Goal: Navigation & Orientation: Find specific page/section

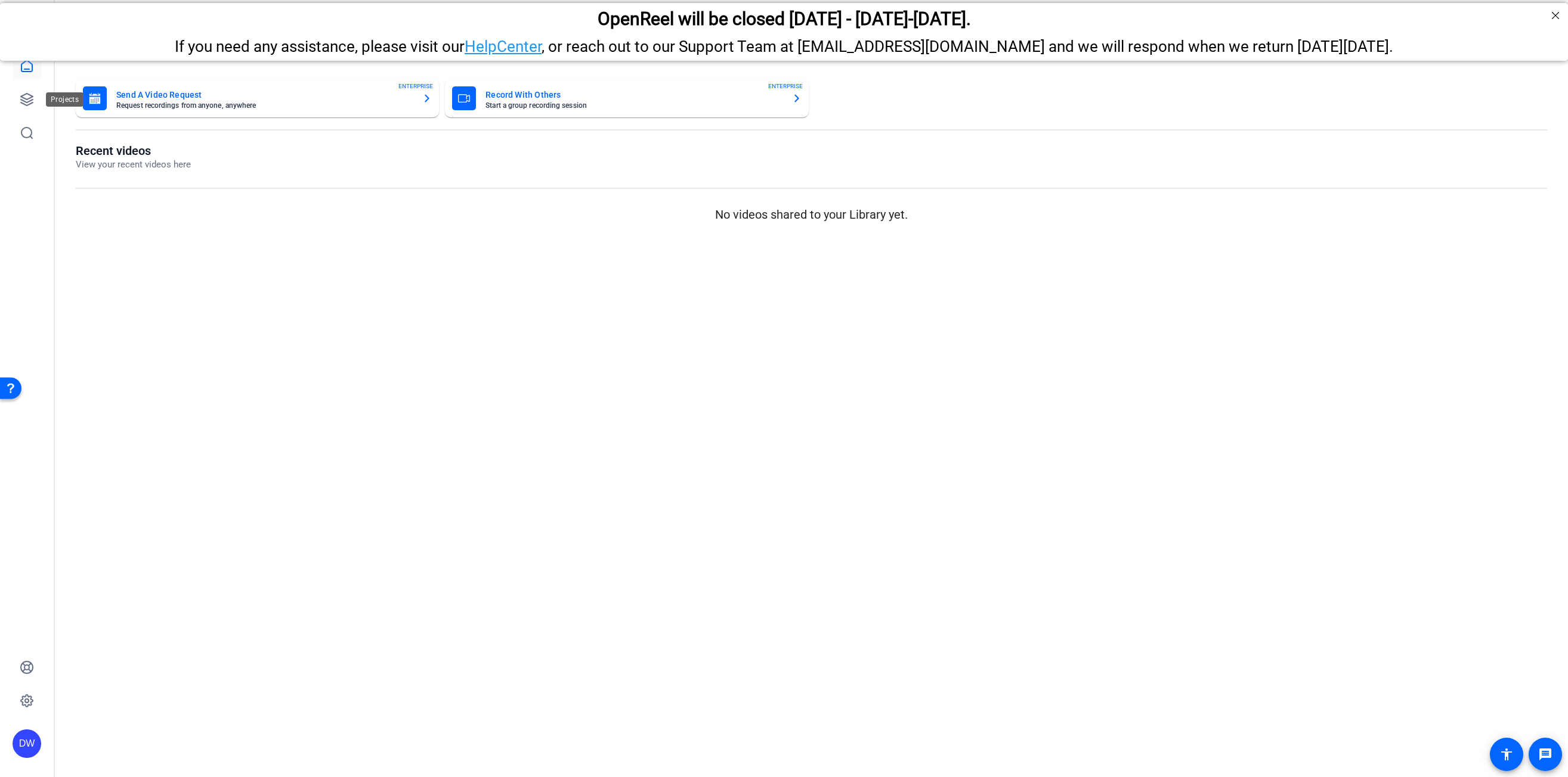
drag, startPoint x: 30, startPoint y: 105, endPoint x: 73, endPoint y: 112, distance: 43.6
click at [30, 105] on icon at bounding box center [27, 99] width 14 height 14
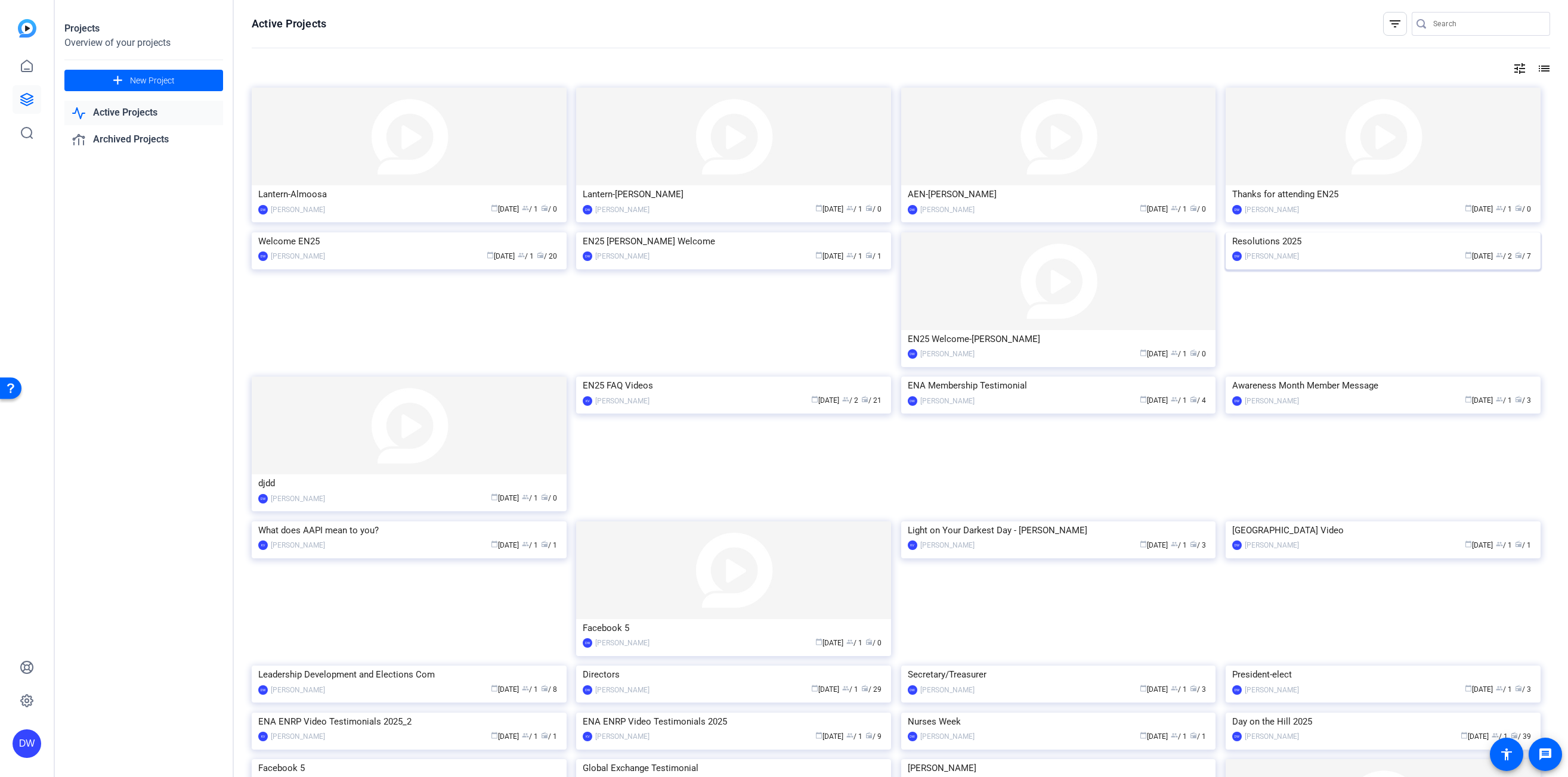
click at [1288, 232] on img at bounding box center [1383, 232] width 315 height 0
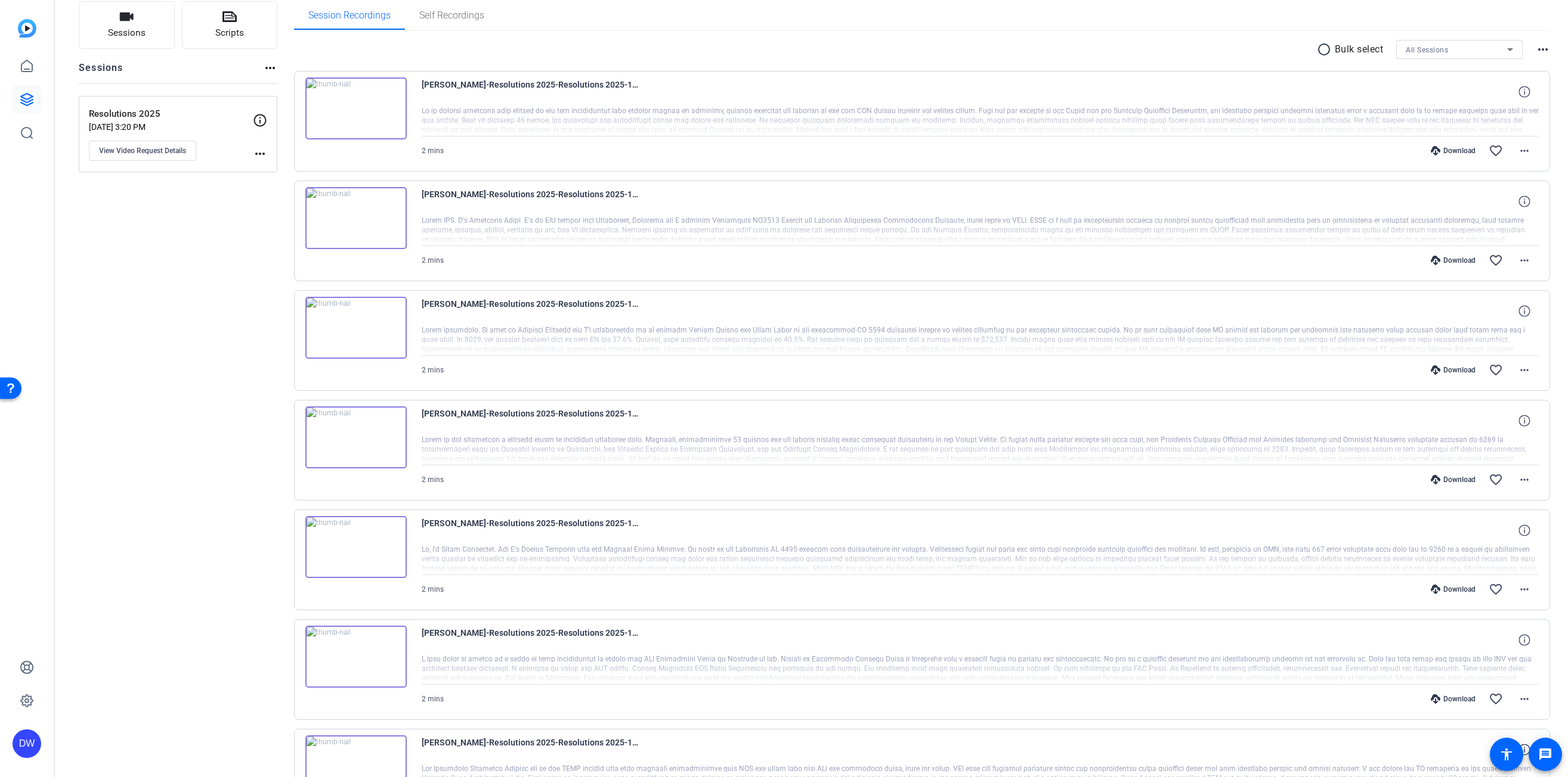
scroll to position [80, 0]
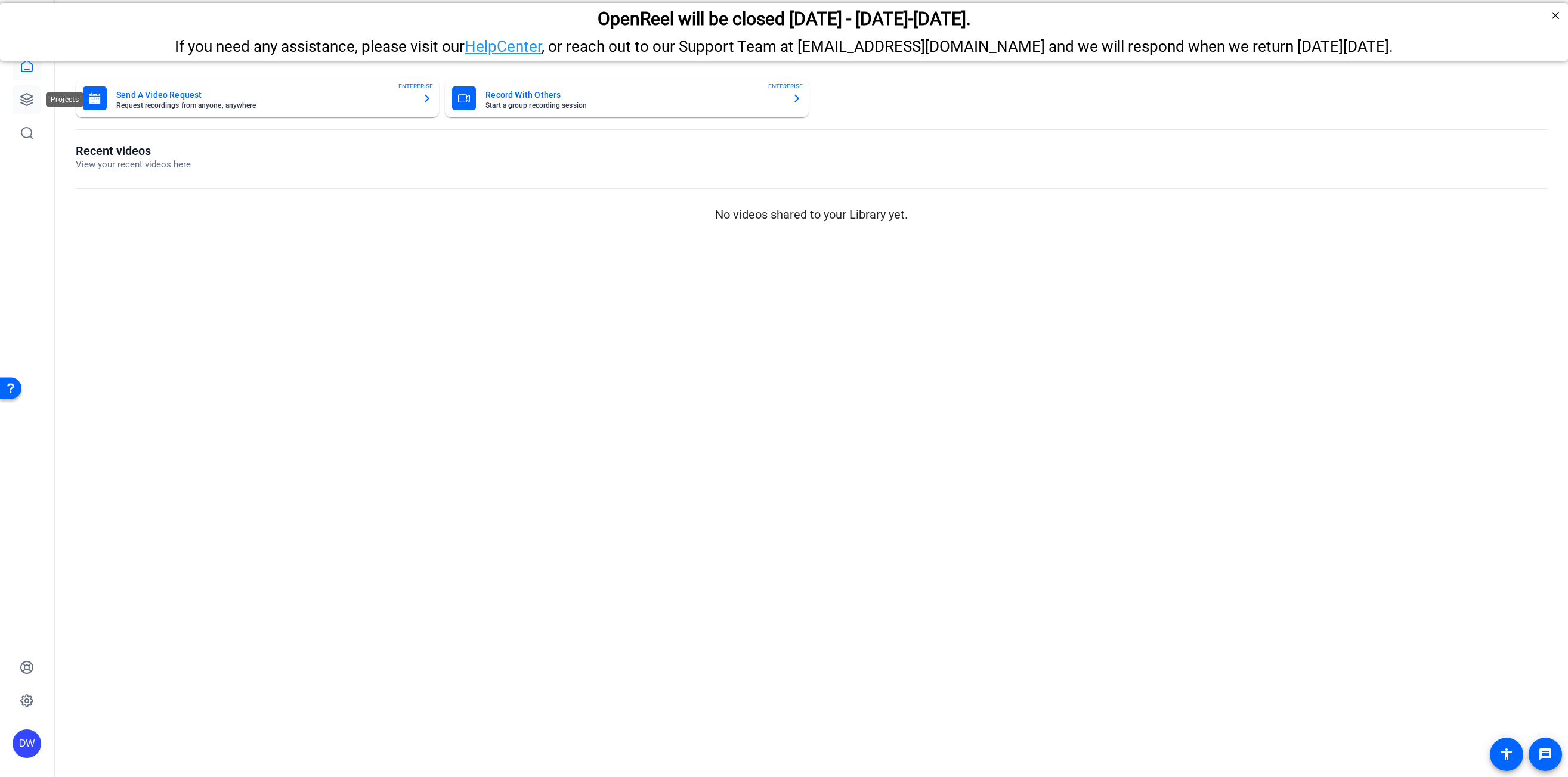
click at [22, 103] on icon at bounding box center [26, 99] width 12 height 12
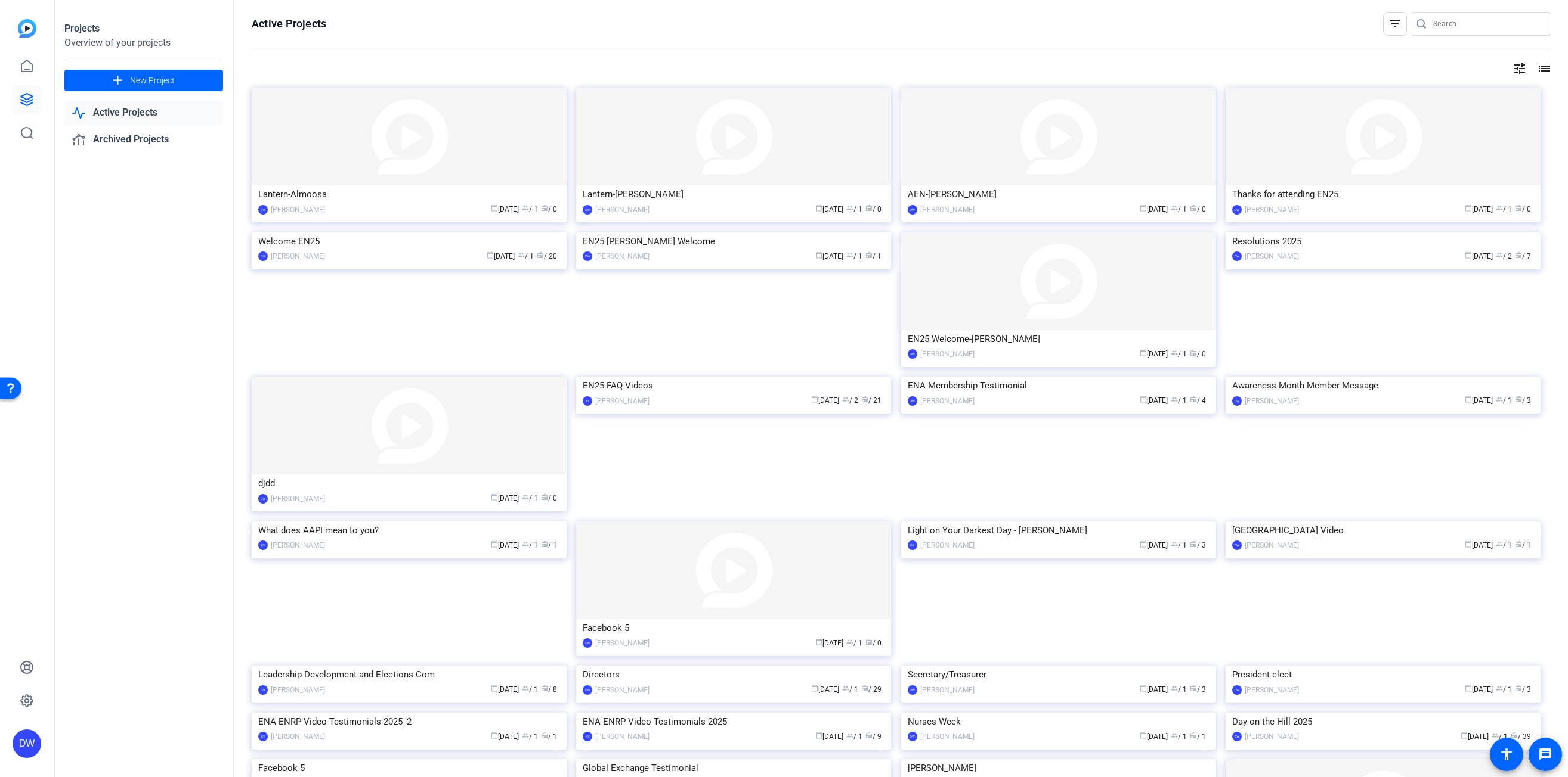
click at [1274, 232] on img at bounding box center [1383, 232] width 315 height 0
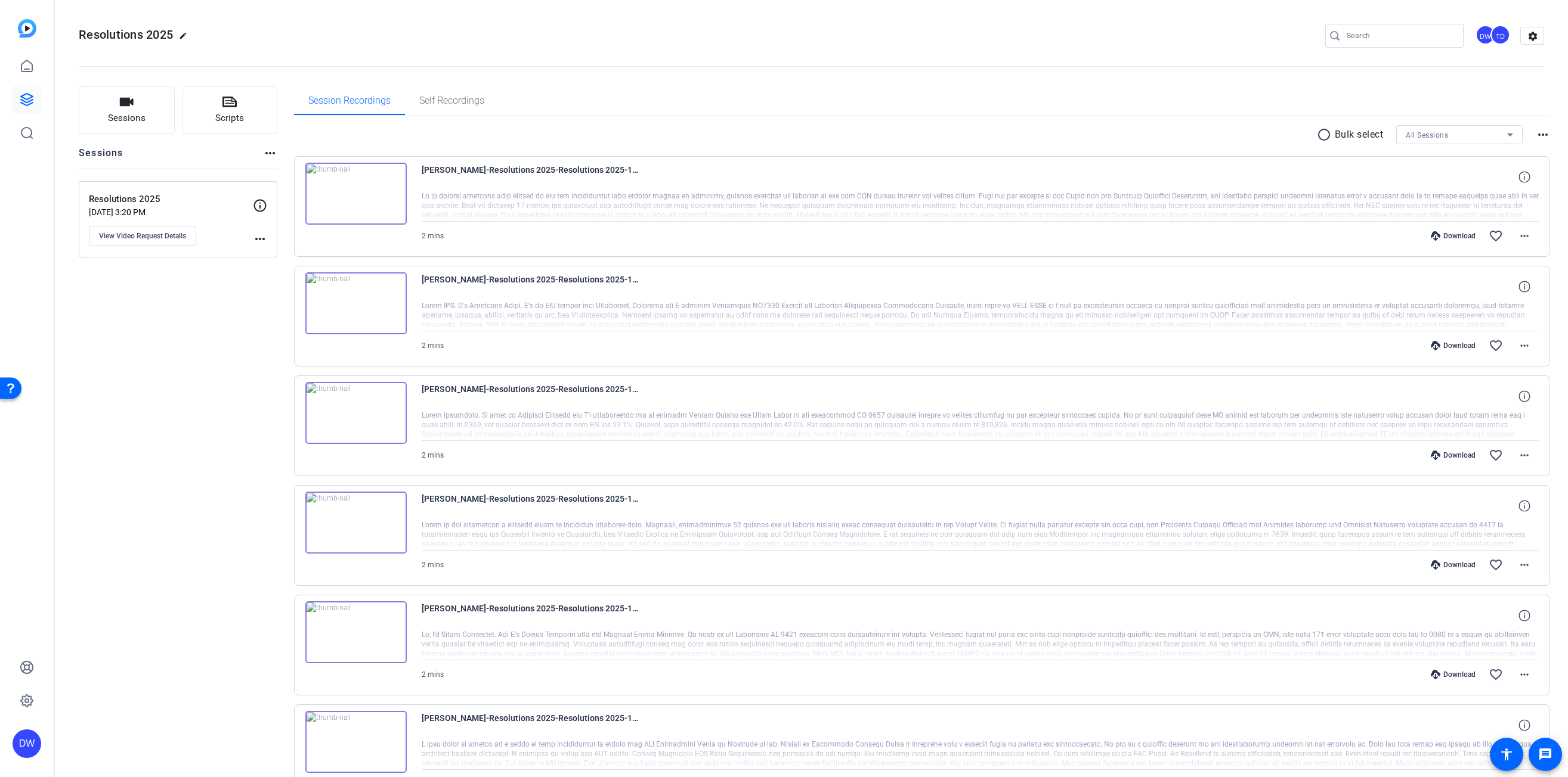
click at [363, 303] on img at bounding box center [356, 303] width 102 height 62
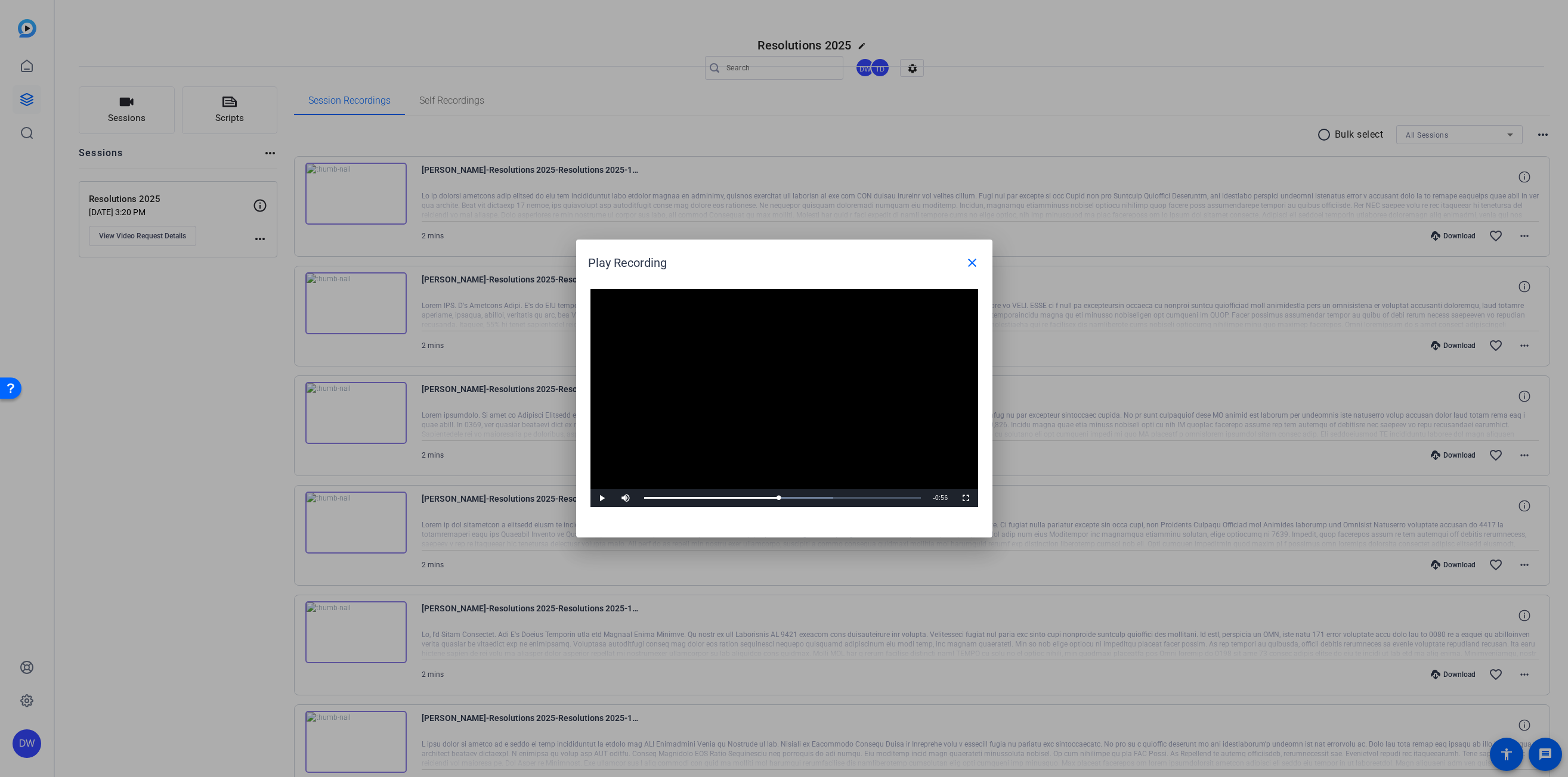
drag, startPoint x: 964, startPoint y: 64, endPoint x: 943, endPoint y: 67, distance: 21.2
click at [963, 66] on div at bounding box center [784, 388] width 1568 height 777
